Goal: Book appointment/travel/reservation

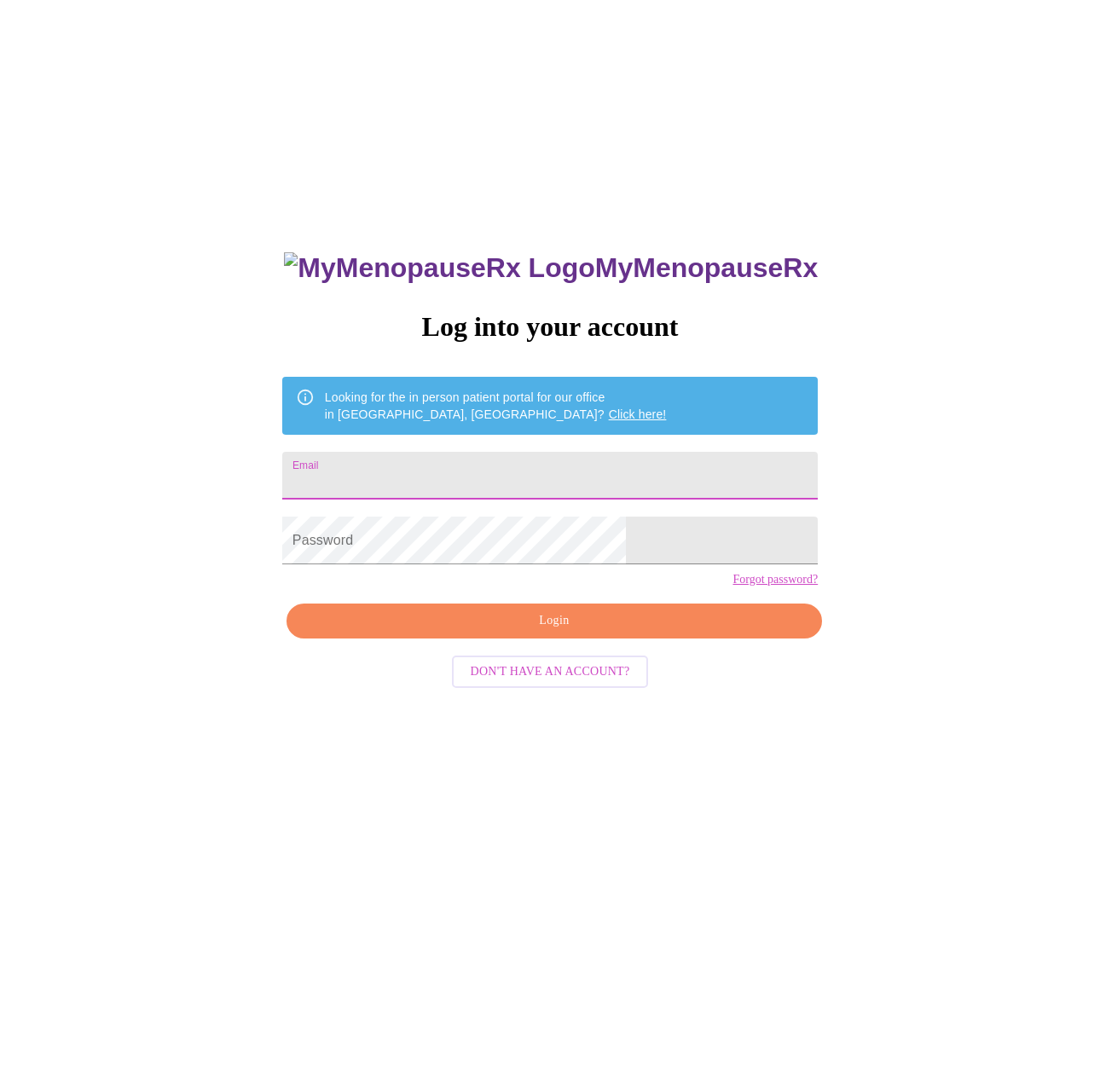
click at [554, 481] on input "Email" at bounding box center [550, 475] width 535 height 48
type input "[EMAIL_ADDRESS][DOMAIN_NAME]"
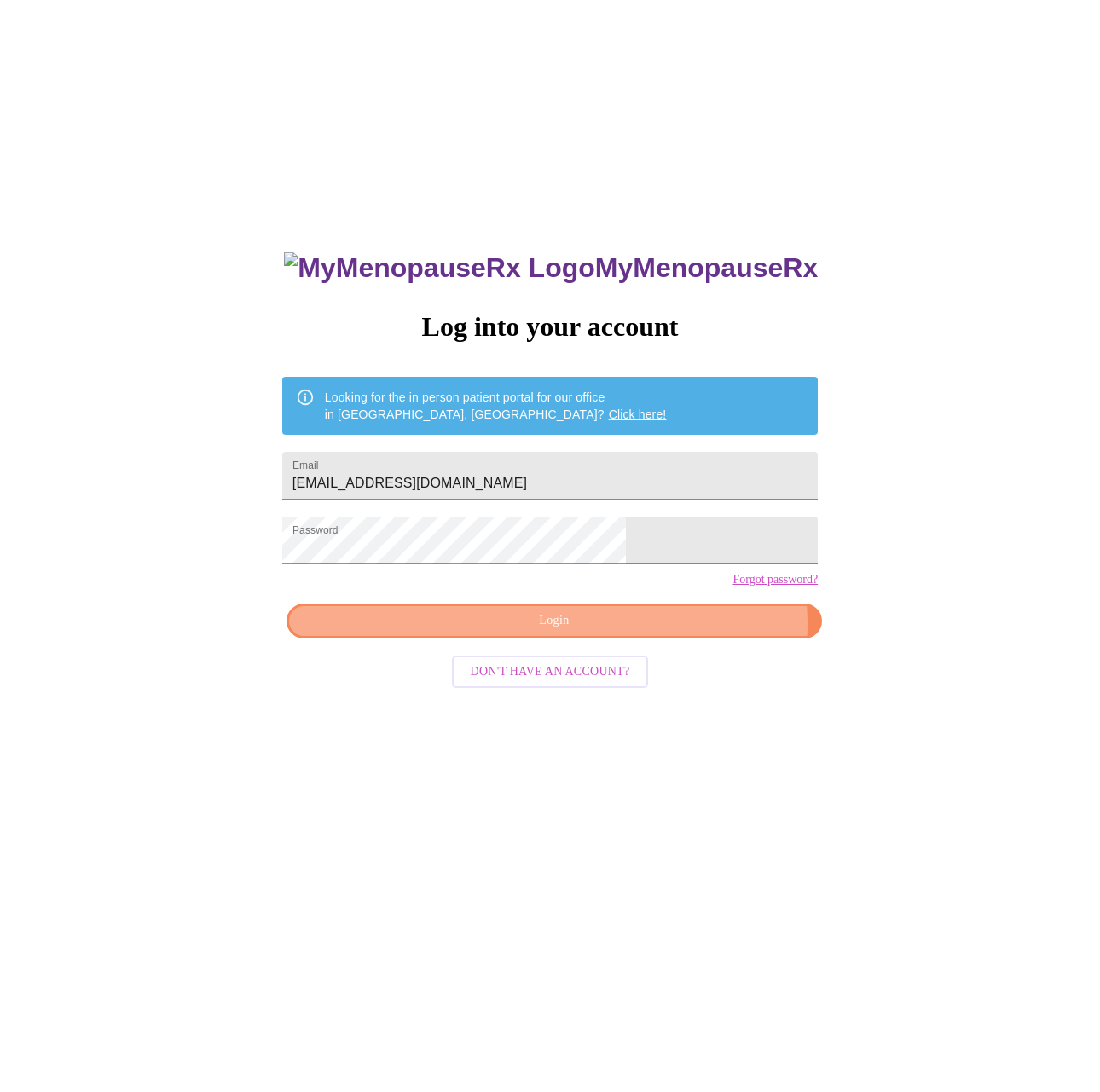
click at [642, 631] on span "Login" at bounding box center [554, 620] width 496 height 21
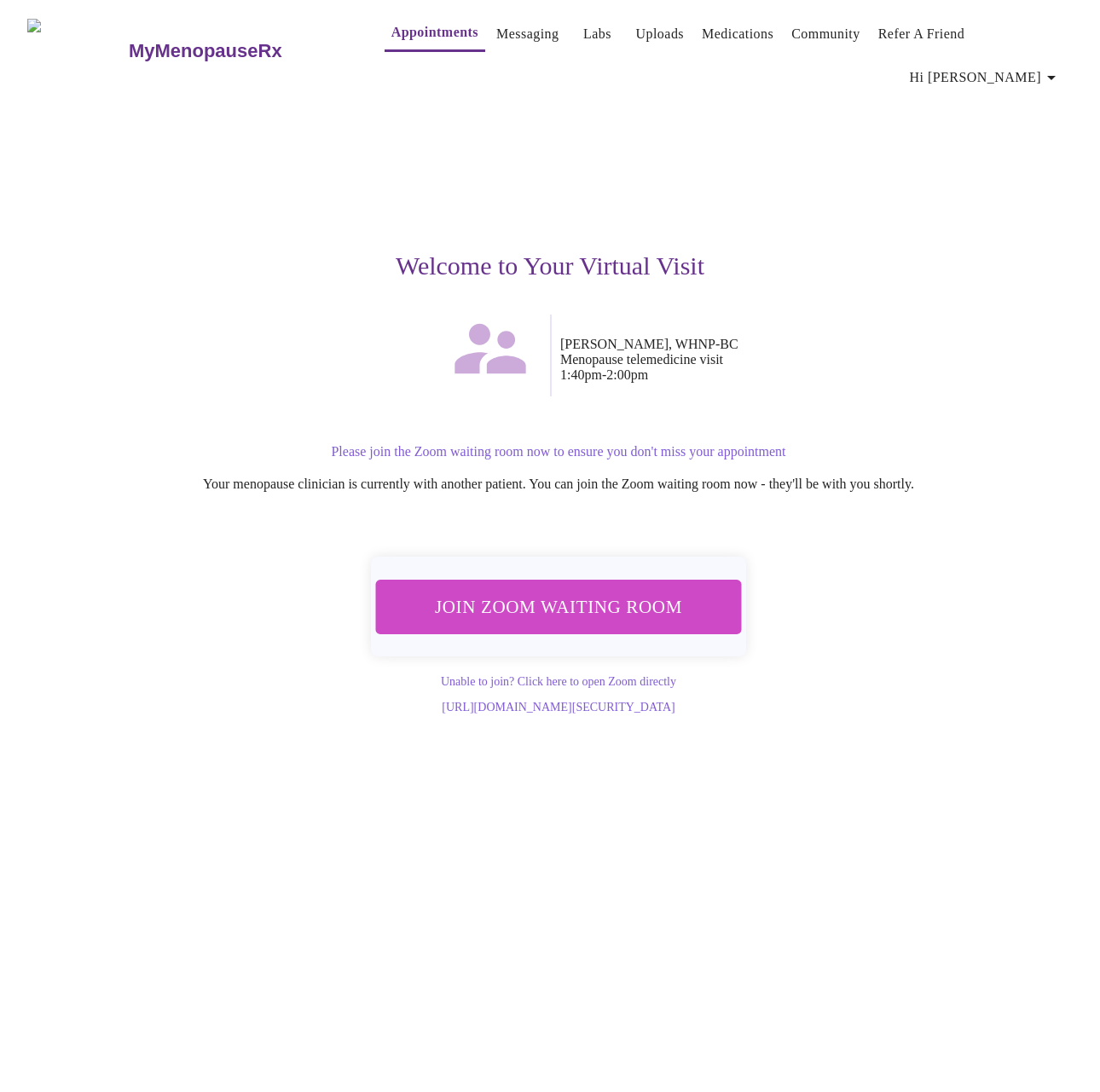
click at [615, 591] on span "Join Zoom Waiting Room" at bounding box center [558, 607] width 326 height 32
